Goal: Task Accomplishment & Management: Use online tool/utility

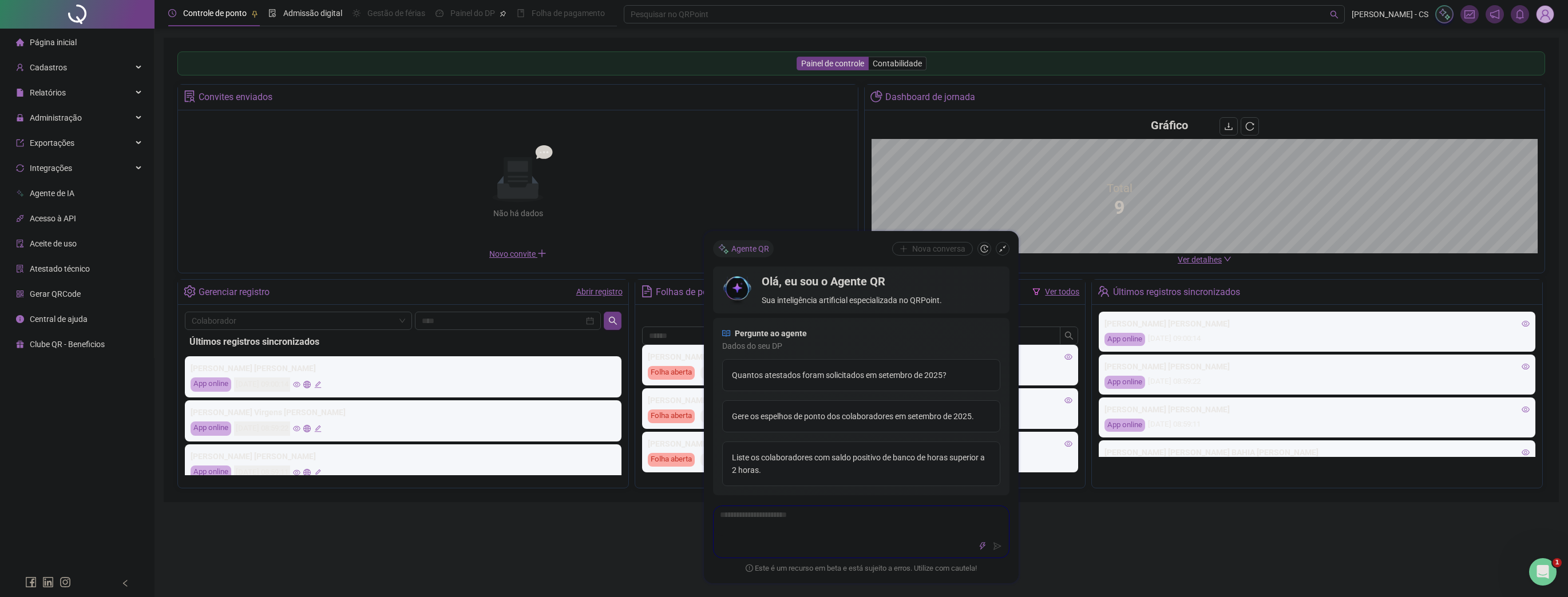
click at [1542, 12] on img at bounding box center [1545, 14] width 17 height 17
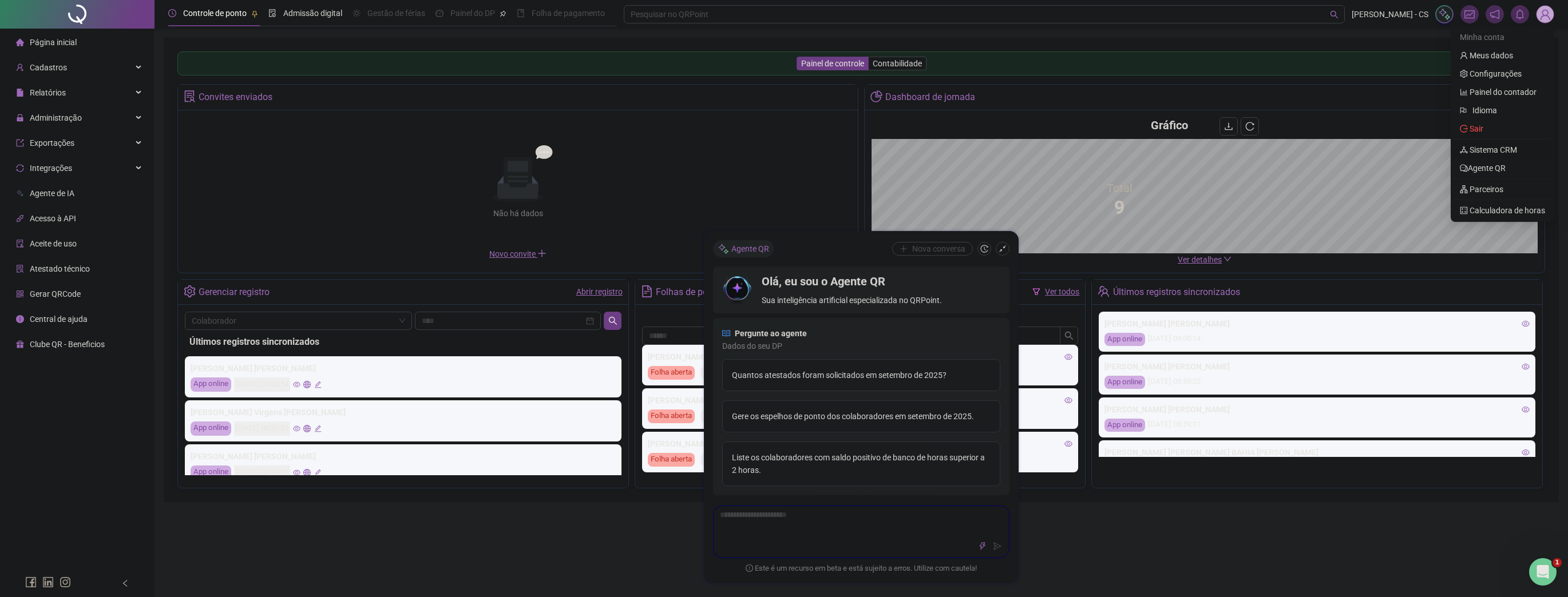
click at [1505, 149] on link "Sistema CRM" at bounding box center [1488, 150] width 57 height 9
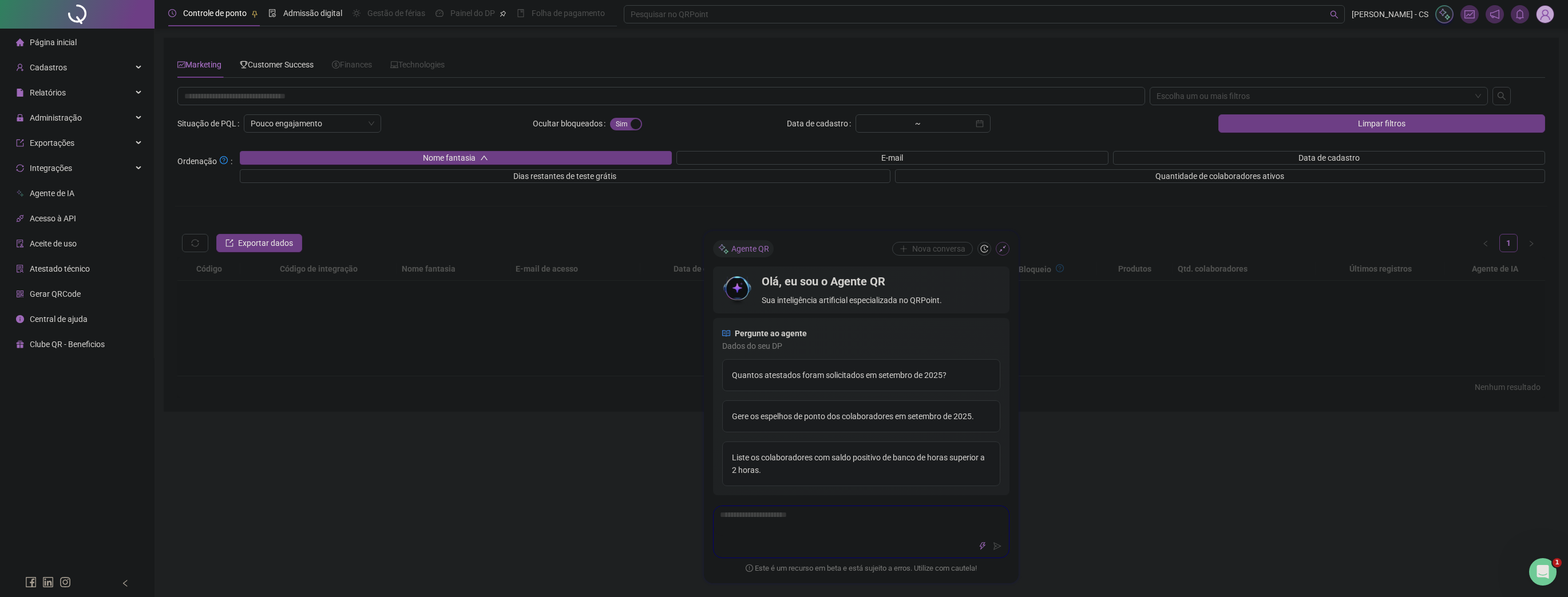
click at [1002, 246] on icon "shrink" at bounding box center [1003, 249] width 8 height 8
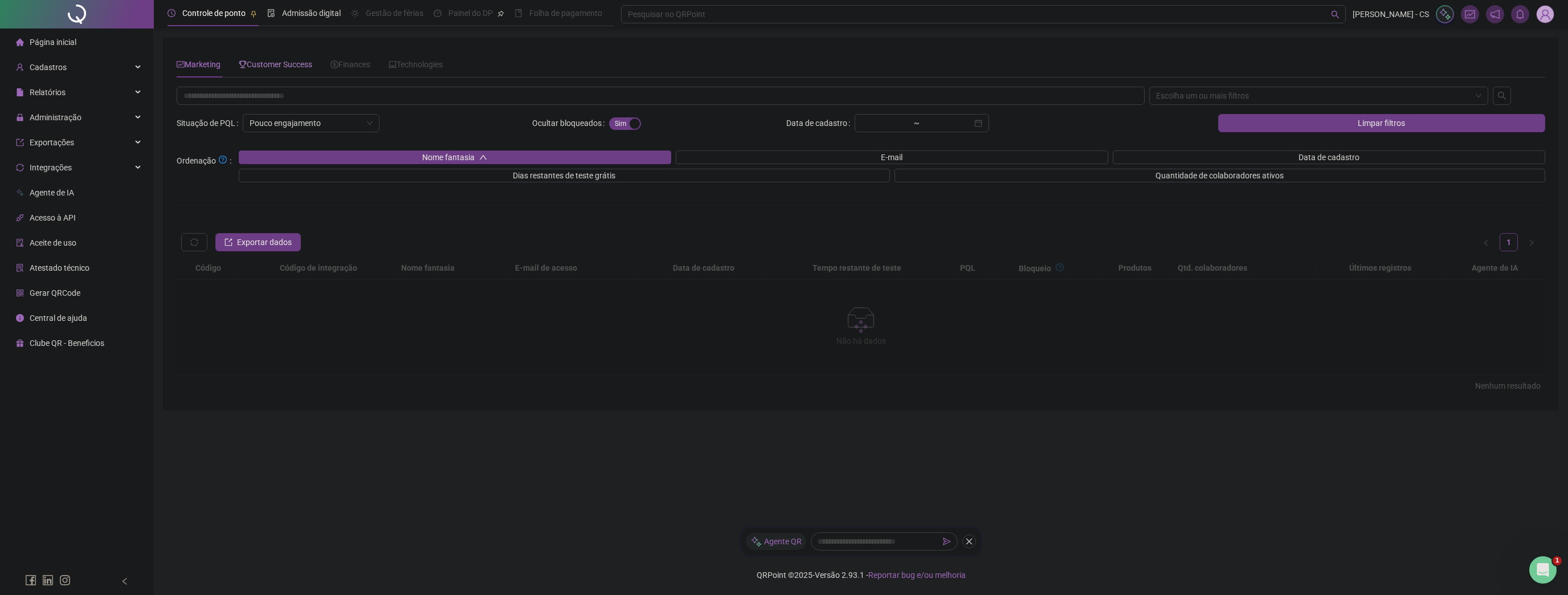
click at [288, 69] on span "Customer Success" at bounding box center [275, 64] width 73 height 9
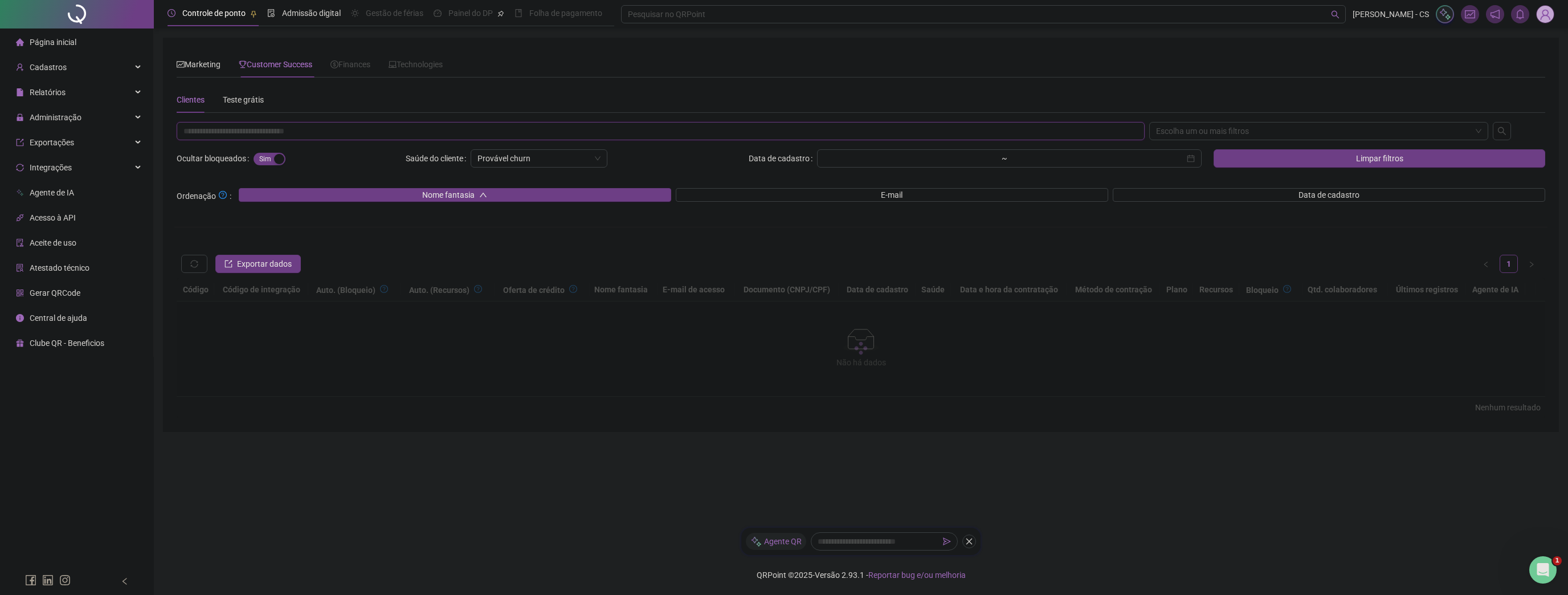
click at [241, 124] on input "text" at bounding box center [660, 131] width 968 height 18
paste input "**********"
click at [1183, 130] on div "Escolha um ou mais filtros" at bounding box center [1318, 131] width 339 height 18
type input "**********"
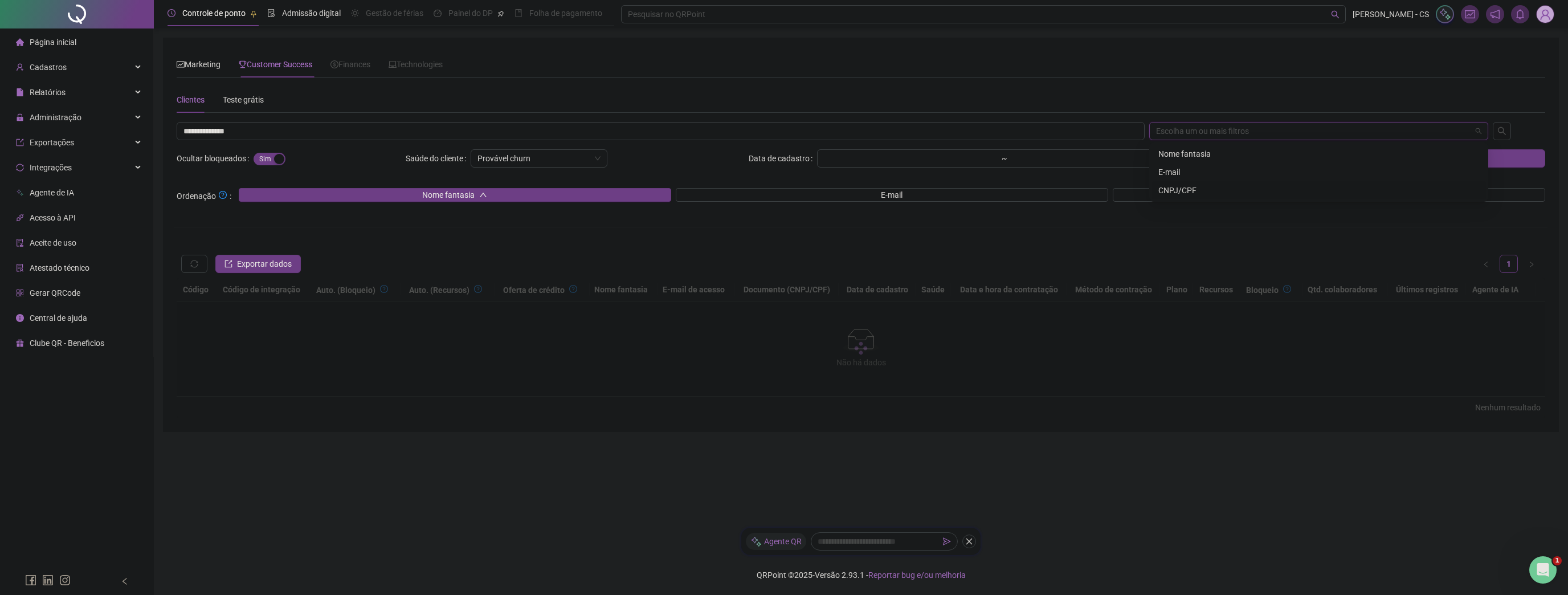
click at [1187, 191] on div "CNPJ/CPF" at bounding box center [1318, 190] width 321 height 12
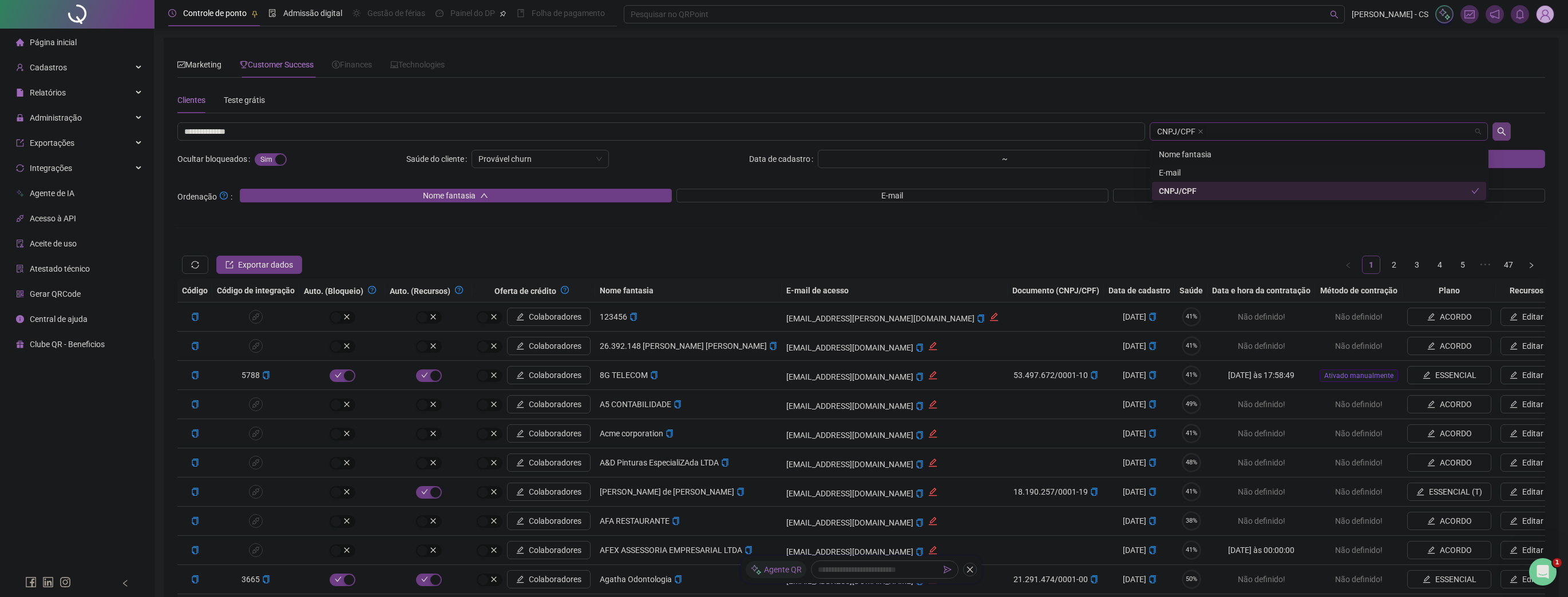
click at [1503, 127] on icon "search" at bounding box center [1501, 131] width 9 height 9
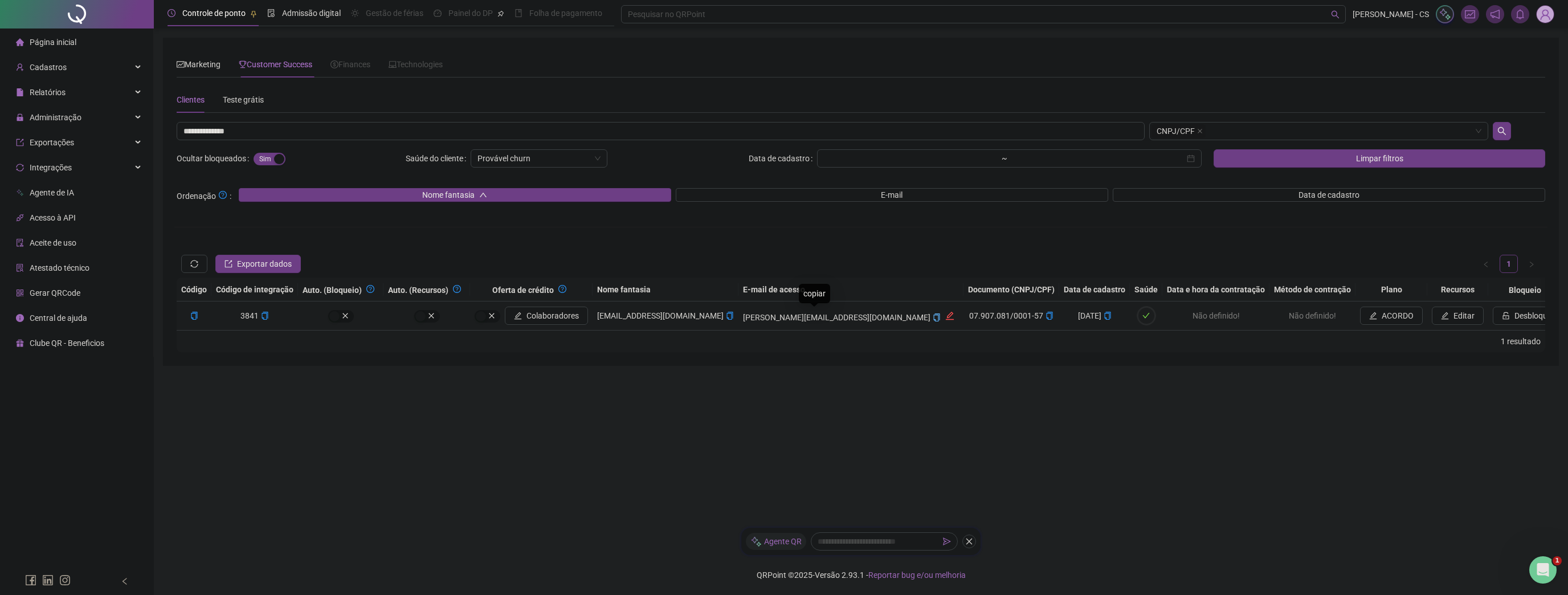
click at [933, 319] on icon "copy" at bounding box center [937, 317] width 8 height 8
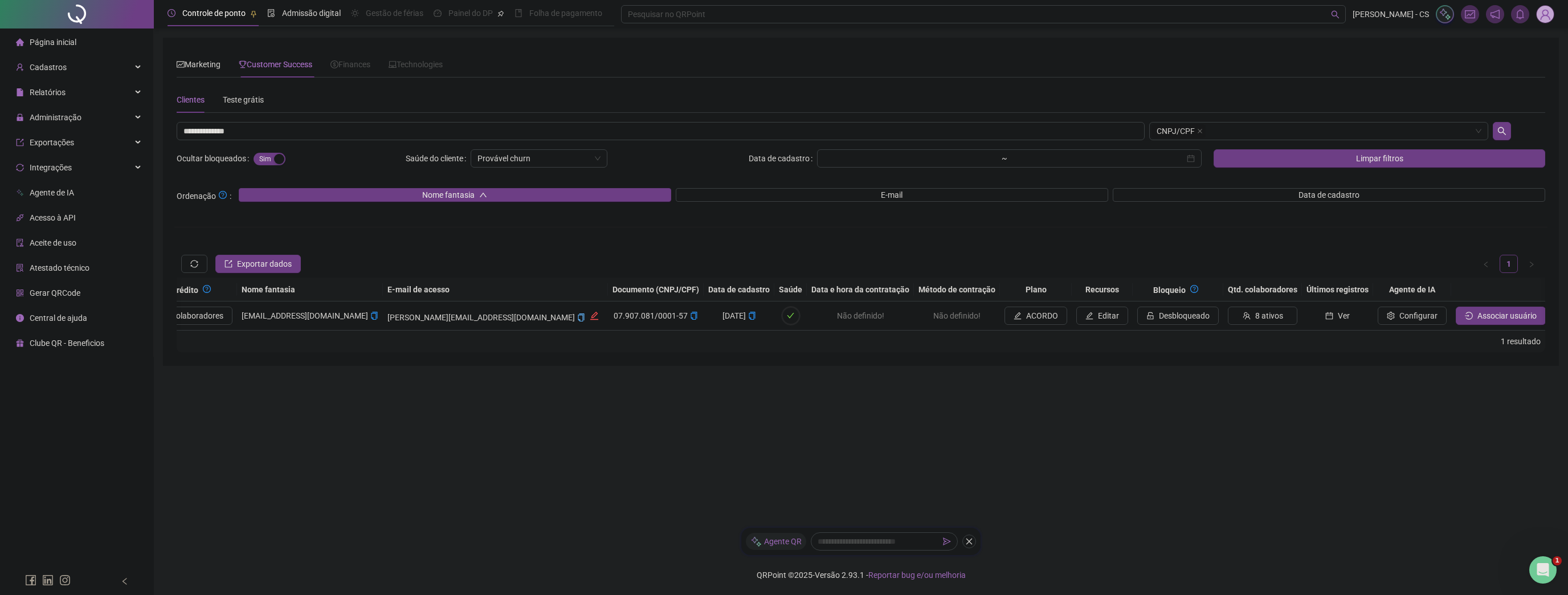
scroll to position [0, 360]
click at [1000, 314] on button "ACORDO" at bounding box center [1032, 316] width 63 height 18
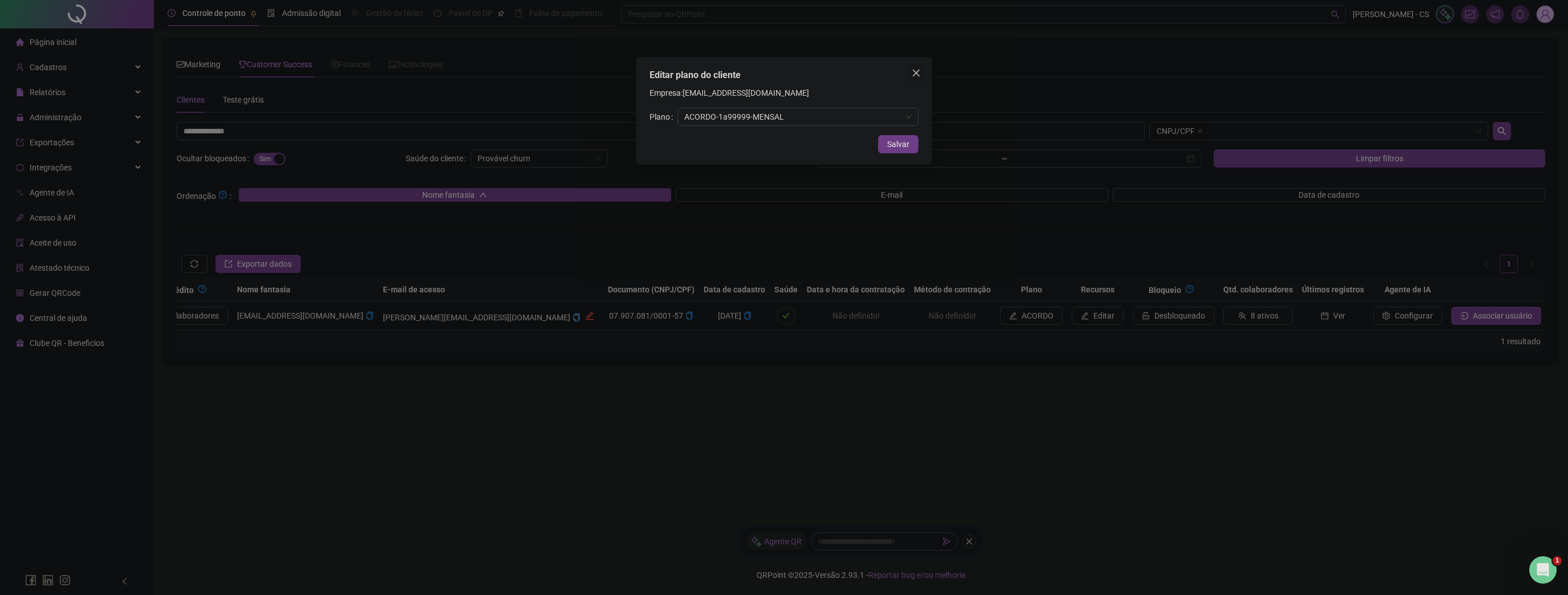
click at [924, 73] on span "Close" at bounding box center [916, 73] width 18 height 9
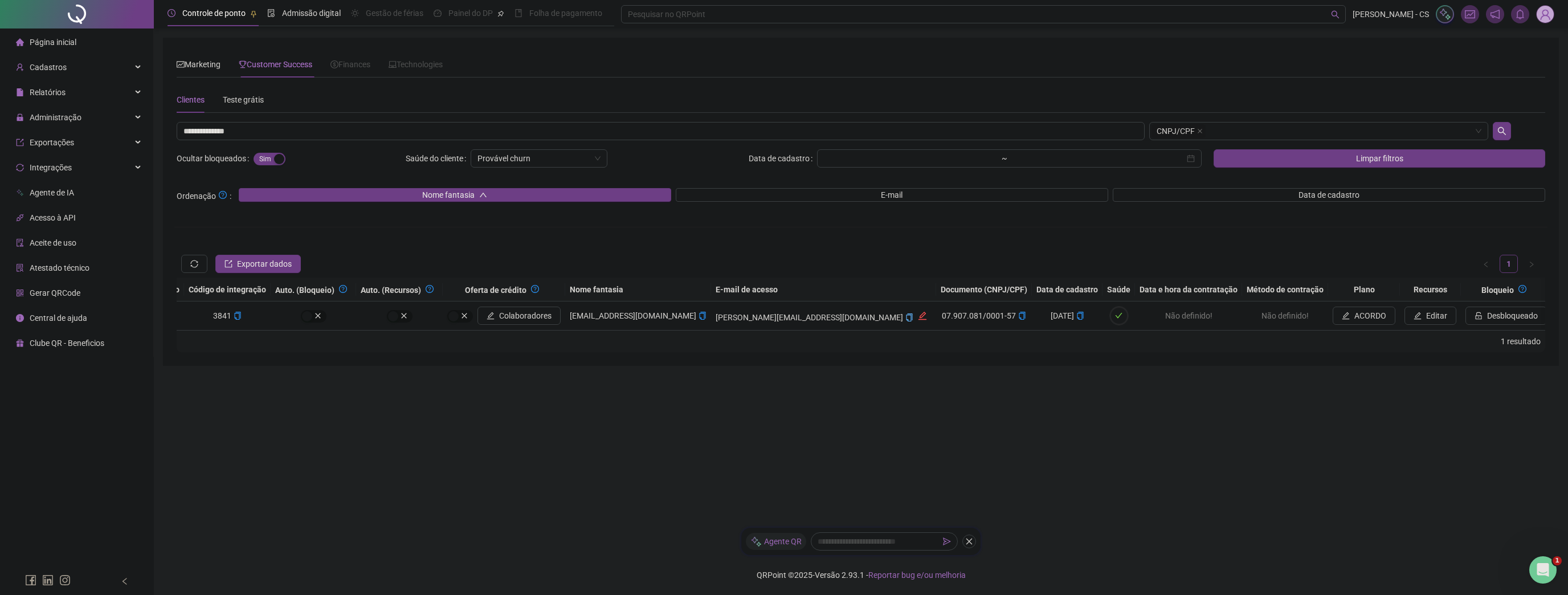
scroll to position [0, 0]
